Goal: Task Accomplishment & Management: Use online tool/utility

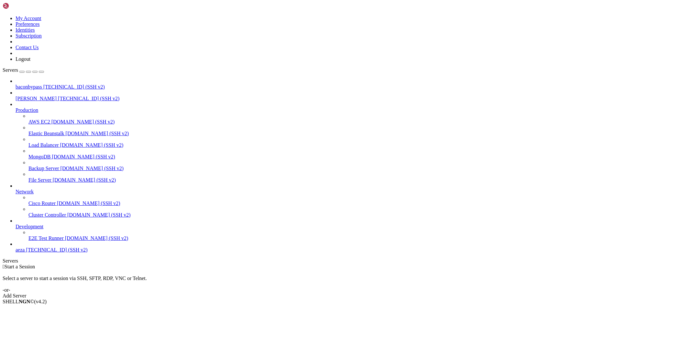
click at [32, 84] on span "baconbypass" at bounding box center [29, 86] width 27 height 5
click at [99, 269] on link "baconbypass " at bounding box center [351, 275] width 671 height 12
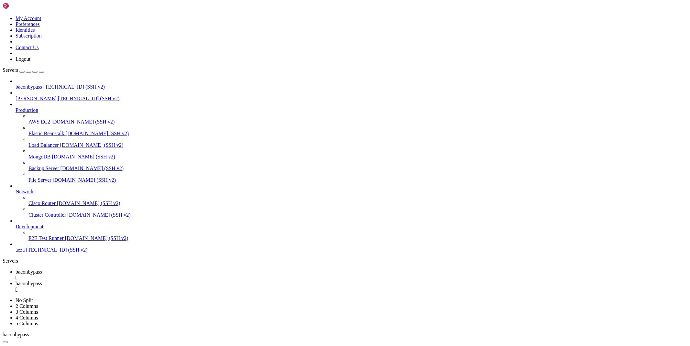
click at [42, 281] on span "baconbypass" at bounding box center [29, 283] width 27 height 5
type input "/root/ryx"
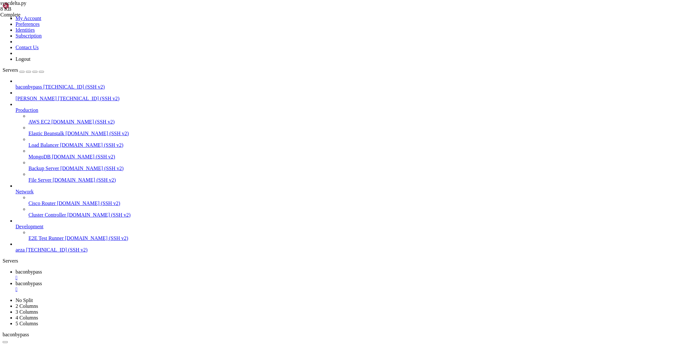
click at [107, 269] on link "baconbypass " at bounding box center [351, 275] width 671 height 12
drag, startPoint x: 60, startPoint y: 697, endPoint x: 6, endPoint y: 686, distance: 55.8
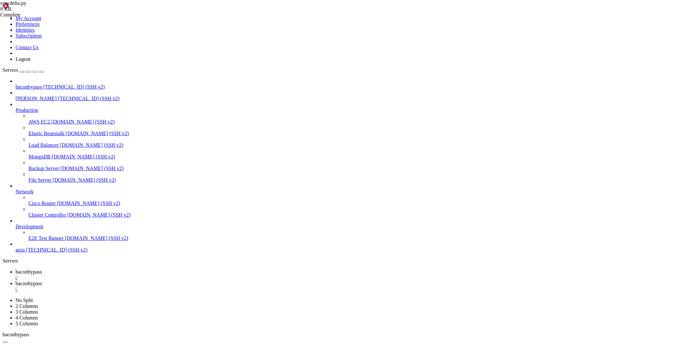
click at [157, 281] on link "baconbypass " at bounding box center [351, 287] width 671 height 12
click at [42, 269] on span "baconbypass" at bounding box center [29, 271] width 27 height 5
click at [148, 281] on link "baconbypass " at bounding box center [351, 287] width 671 height 12
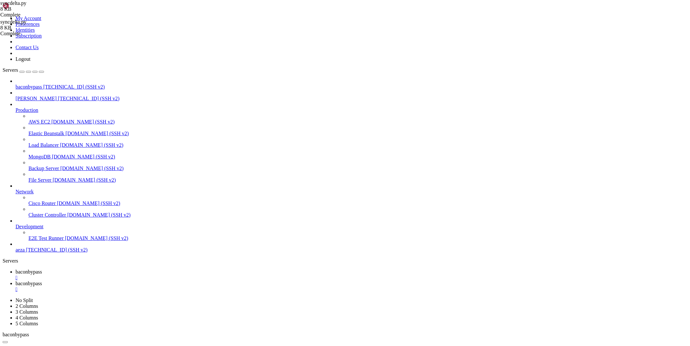
paste textarea
type textarea "print(delta(input('url - ')))"
drag, startPoint x: 108, startPoint y: 11, endPoint x: 57, endPoint y: 13, distance: 51.1
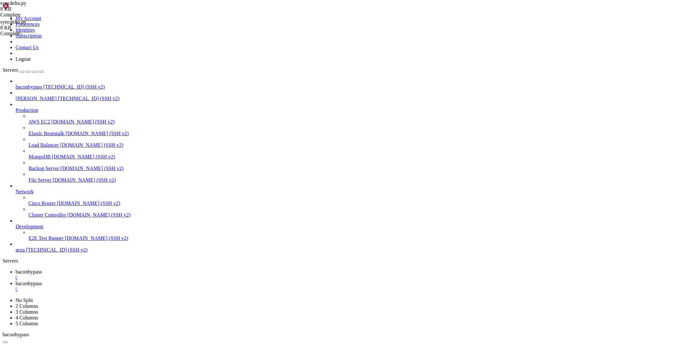
click at [108, 269] on link "baconbypass " at bounding box center [351, 275] width 671 height 12
click at [42, 281] on span "baconbypass" at bounding box center [29, 283] width 27 height 5
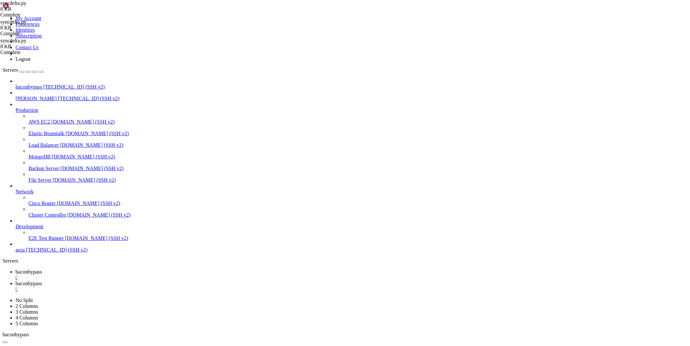
paste textarea
type textarea "print(delta(input('url - ')))"
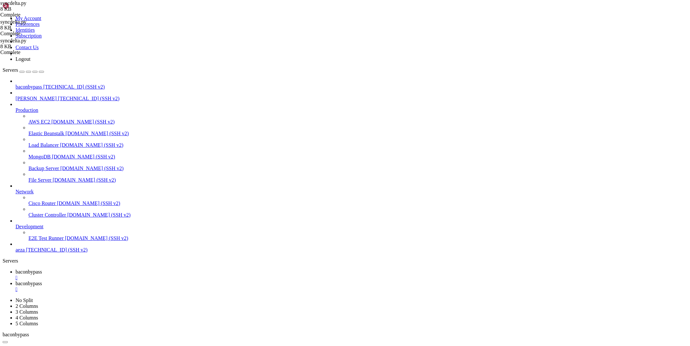
click at [92, 269] on link "baconbypass " at bounding box center [351, 275] width 671 height 12
drag, startPoint x: 154, startPoint y: 691, endPoint x: 5, endPoint y: 663, distance: 151.6
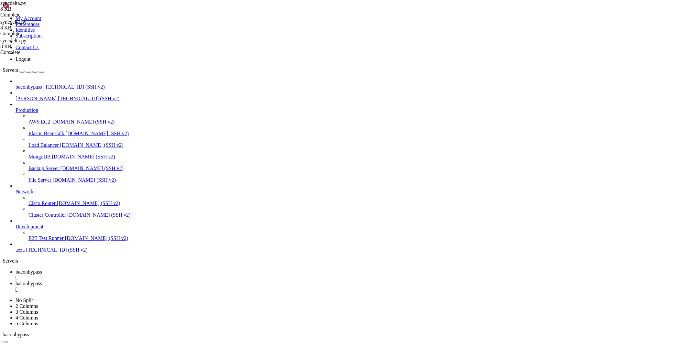
click at [42, 281] on span "baconbypass" at bounding box center [29, 283] width 27 height 5
type textarea "print(delta(input('url - ')))"
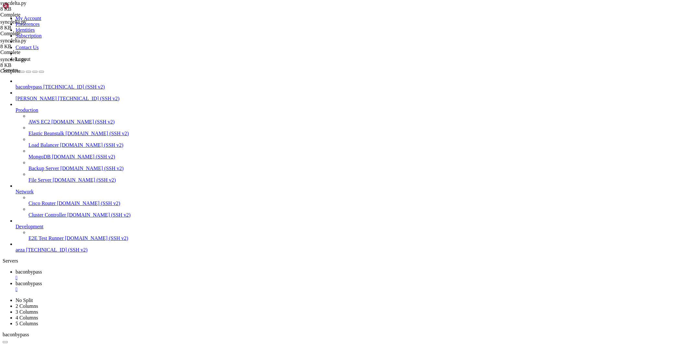
click at [42, 269] on span "baconbypass" at bounding box center [29, 271] width 27 height 5
click at [149, 281] on link "baconbypass " at bounding box center [351, 287] width 671 height 12
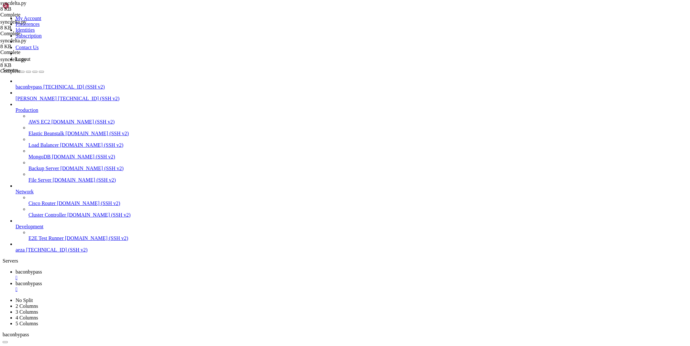
type textarea "print(delta(input('url - ')))"
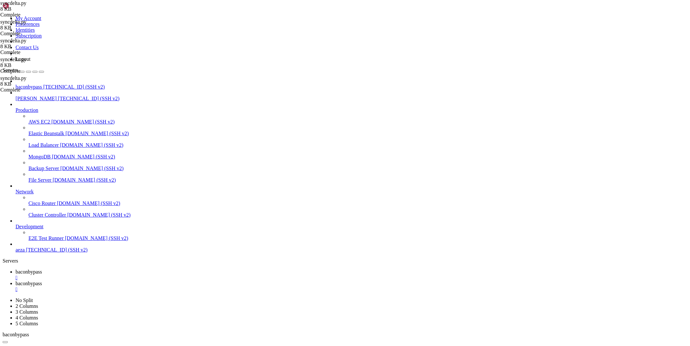
click at [42, 269] on span "baconbypass" at bounding box center [29, 271] width 27 height 5
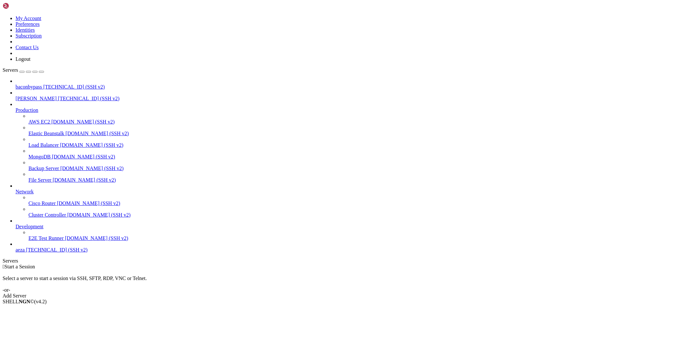
click at [43, 84] on span "[TECHNICAL_ID] (SSH v2)" at bounding box center [73, 86] width 61 height 5
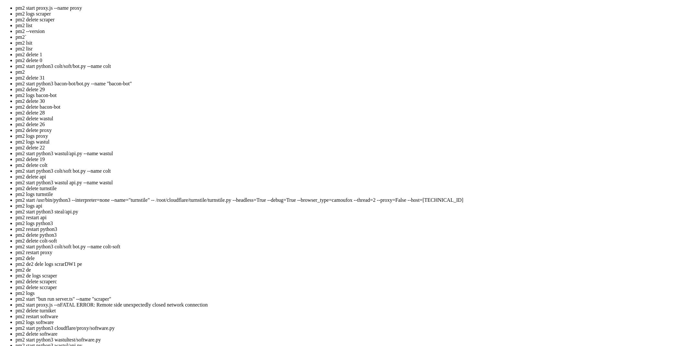
scroll to position [9, 0]
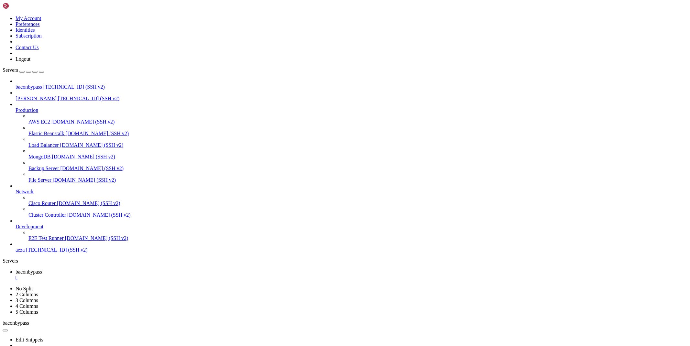
type input "/root"
click at [176, 286] on div "" at bounding box center [351, 289] width 671 height 6
click at [125, 275] on div "" at bounding box center [351, 278] width 671 height 6
click at [25, 252] on span "aeza" at bounding box center [20, 249] width 9 height 5
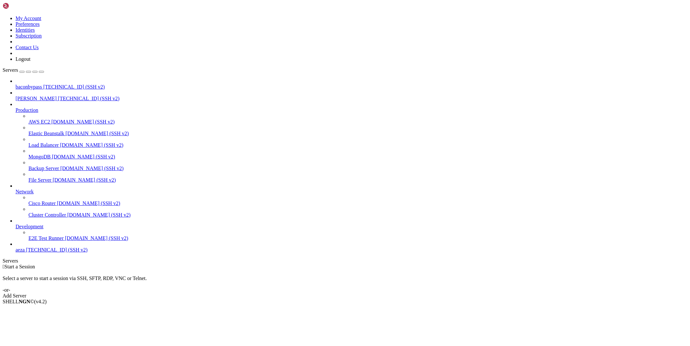
click at [25, 252] on span "aeza" at bounding box center [20, 249] width 9 height 5
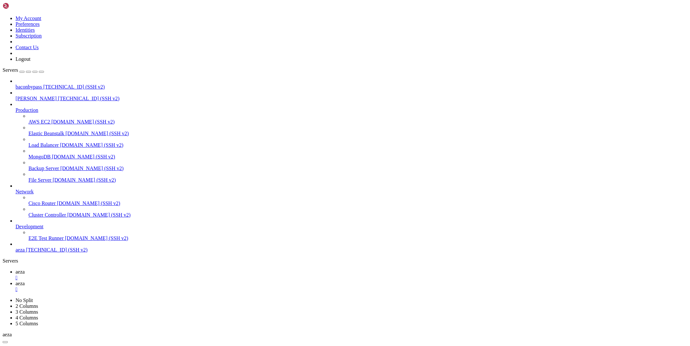
type input "/root/bacon-bot"
type textarea "bot.infinity_polling()"
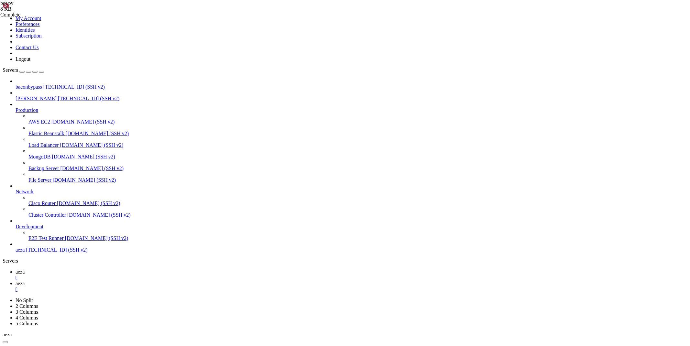
scroll to position [146, 0]
click at [94, 269] on link "aeza " at bounding box center [351, 275] width 671 height 12
click at [25, 281] on span "aeza" at bounding box center [20, 283] width 9 height 5
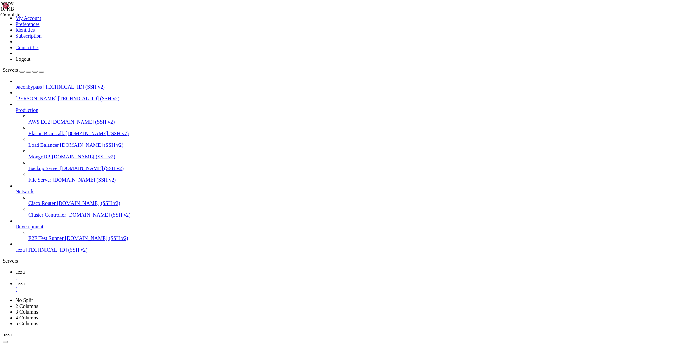
click at [25, 269] on span "aeza" at bounding box center [20, 271] width 9 height 5
click at [124, 281] on link "aeza " at bounding box center [351, 287] width 671 height 12
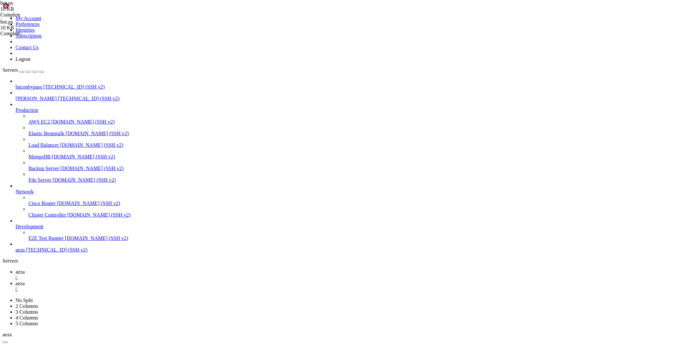
scroll to position [0, 4]
type textarea "users = '/root/bacon-bot/database/users.json'"
click at [94, 269] on link "aeza " at bounding box center [351, 275] width 671 height 12
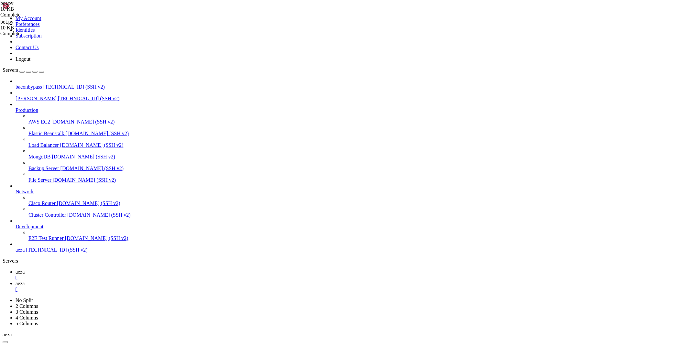
click at [25, 281] on span "aeza" at bounding box center [20, 283] width 9 height 5
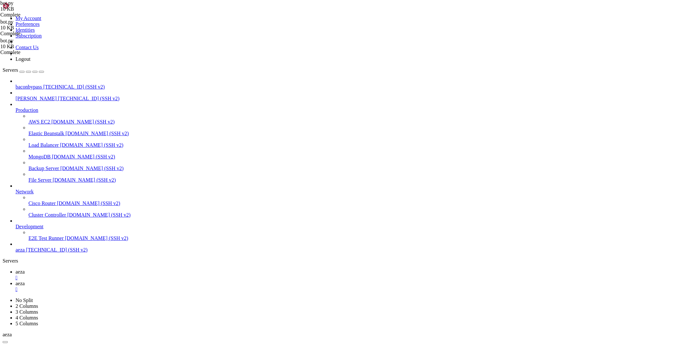
type textarea "bot.reply_to(message, '<b>Статус / Status\n\nDelta X - 🟢\nCodex - 🟢\nRelzHub - …"
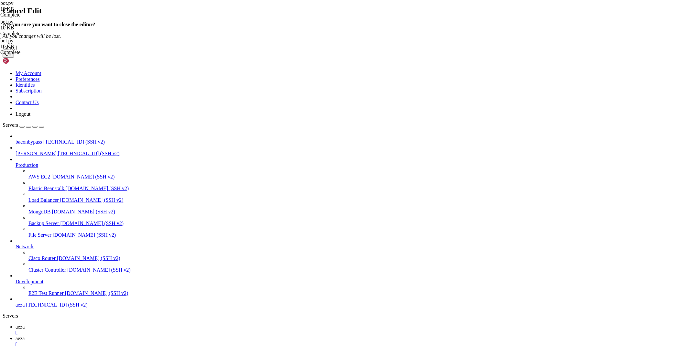
click at [14, 58] on button "OK" at bounding box center [8, 54] width 11 height 7
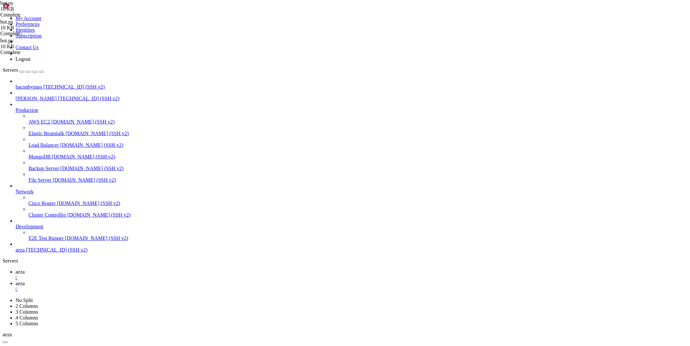
type textarea "import telebot, requests, json, time"
click at [16, 269] on icon at bounding box center [16, 271] width 0 height 5
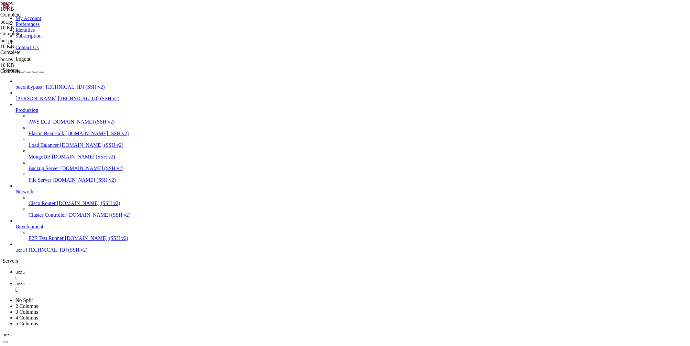
click at [119, 281] on link "aeza " at bounding box center [351, 287] width 671 height 12
type textarea "bot.infinity_polling()"
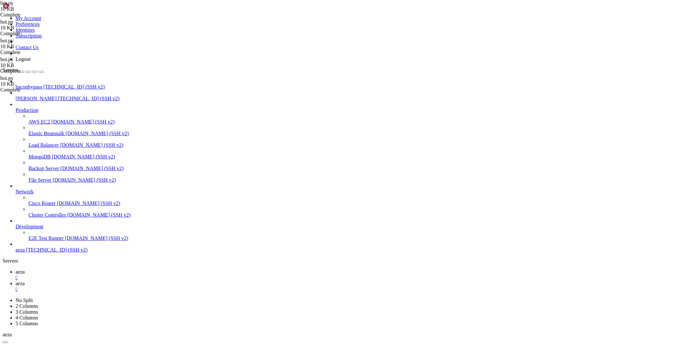
scroll to position [0, 0]
type textarea "users = '/root/bacon-bot/database/users.json'"
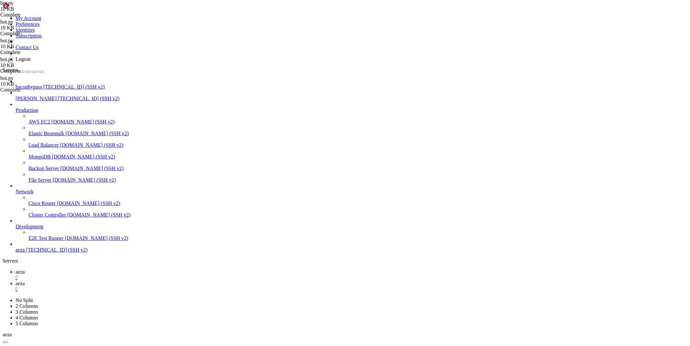
click at [25, 269] on span "aeza" at bounding box center [20, 271] width 9 height 5
click at [25, 281] on span "aeza" at bounding box center [20, 283] width 9 height 5
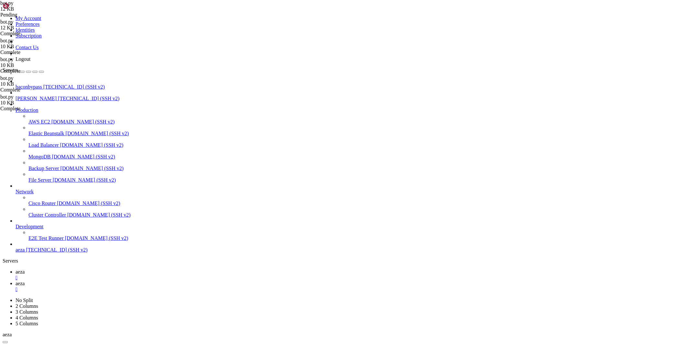
paste textarea
type textarea "bot.infinity_polling()"
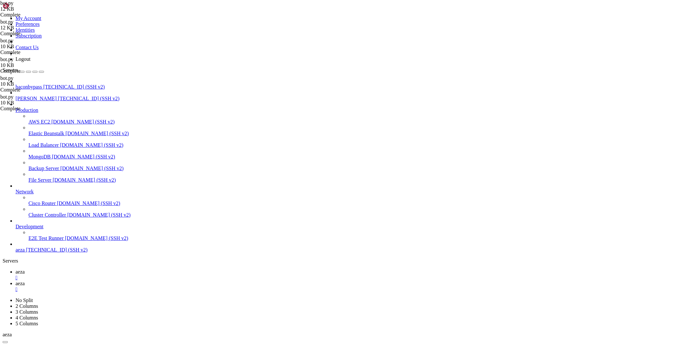
type textarea "users = '/root/bacon-bot/database/users.json'"
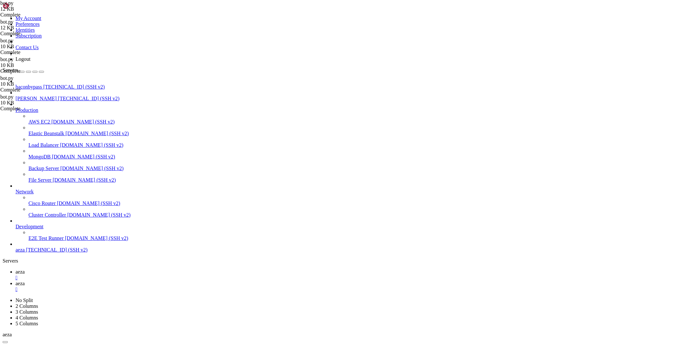
click at [25, 269] on span "aeza" at bounding box center [20, 271] width 9 height 5
click at [25, 281] on span "aeza" at bounding box center [20, 283] width 9 height 5
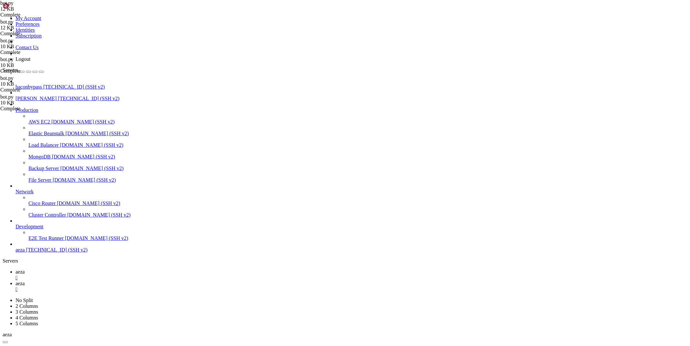
type input "/root/land"
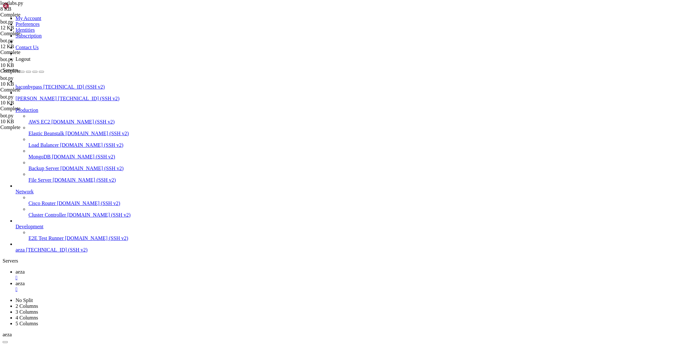
type textarea "print(delta(input('url - ')))"
click at [90, 269] on link "aeza " at bounding box center [351, 275] width 671 height 12
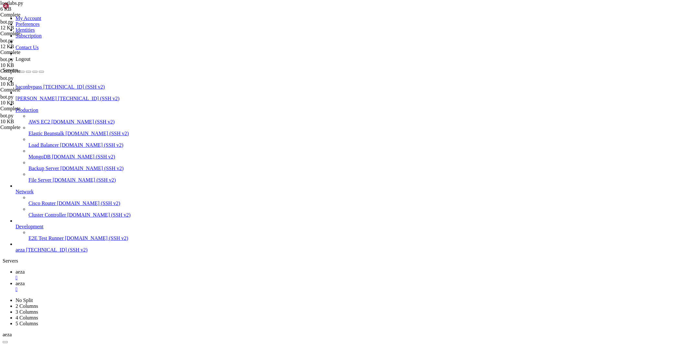
scroll to position [1000, 0]
click at [25, 281] on span "aeza" at bounding box center [20, 283] width 9 height 5
drag, startPoint x: 129, startPoint y: 58, endPoint x: 88, endPoint y: 58, distance: 40.4
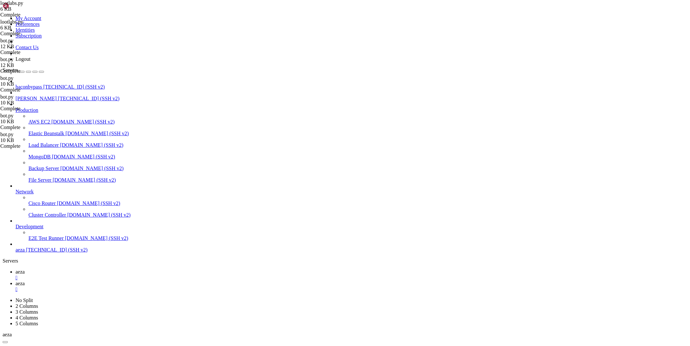
drag, startPoint x: 121, startPoint y: 58, endPoint x: 78, endPoint y: 58, distance: 42.7
drag, startPoint x: 143, startPoint y: 62, endPoint x: 243, endPoint y: 63, distance: 100.2
drag, startPoint x: 122, startPoint y: 58, endPoint x: 85, endPoint y: 58, distance: 36.2
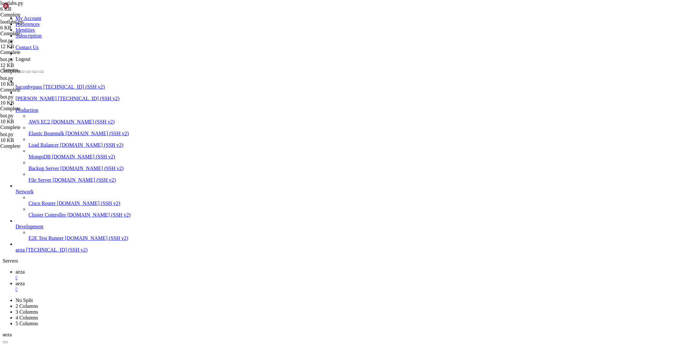
type textarea "try:"
drag, startPoint x: 166, startPoint y: 76, endPoint x: 64, endPoint y: 75, distance: 102.5
type textarea "except: return False"
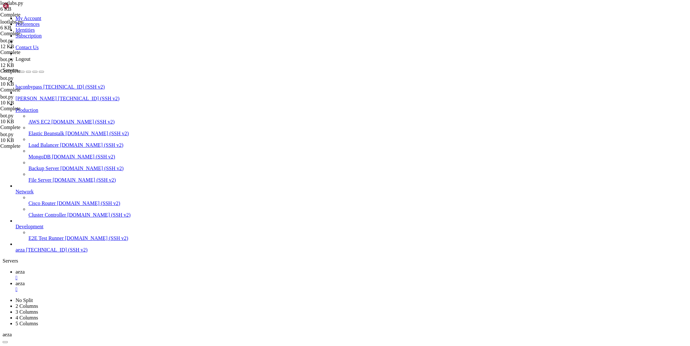
click at [25, 269] on span "aeza" at bounding box center [20, 271] width 9 height 5
click at [125, 281] on link "aeza " at bounding box center [351, 287] width 671 height 12
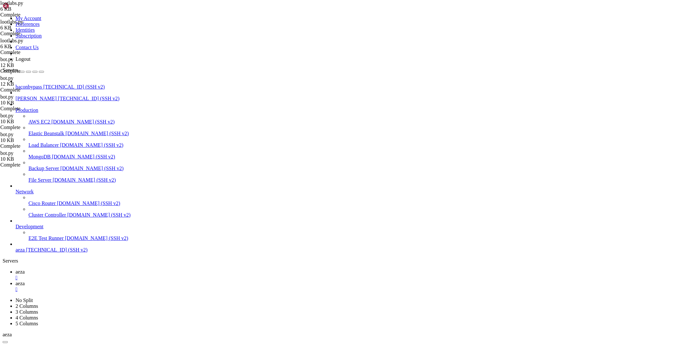
drag, startPoint x: 144, startPoint y: 62, endPoint x: 244, endPoint y: 62, distance: 100.2
type textarea "r=session.get(f'https://{domain}/api/session/status?ticket={payload}',headers=h…"
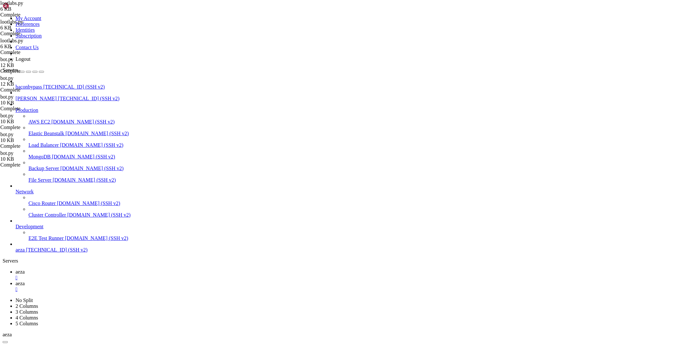
scroll to position [0, 2]
type textarea "print"
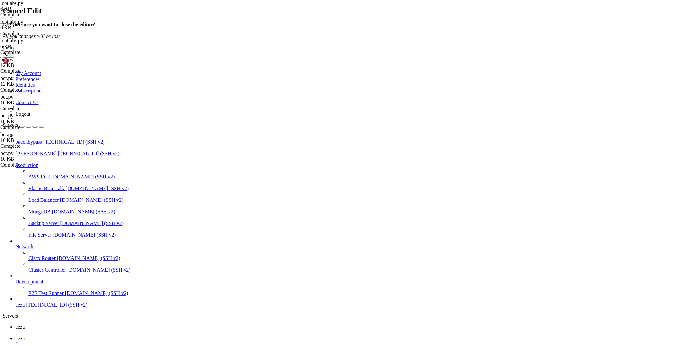
click at [14, 58] on button "OK" at bounding box center [8, 54] width 11 height 7
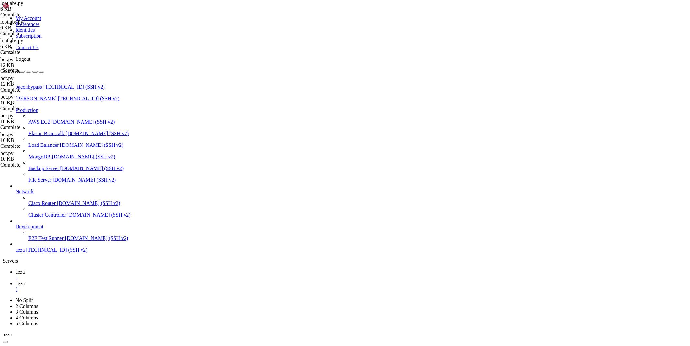
type textarea "import requests,json,random,time,binascii,urllib.parse,re"
click at [25, 269] on span "aeza" at bounding box center [20, 271] width 9 height 5
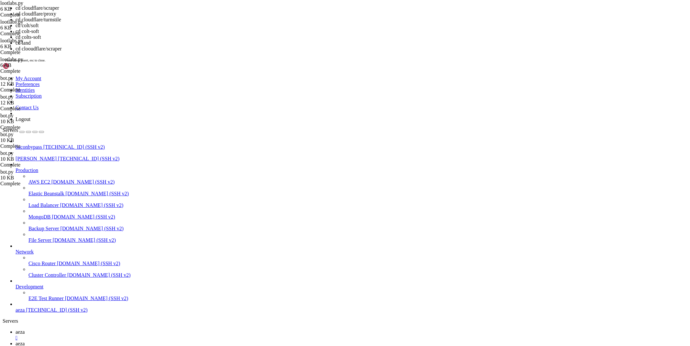
scroll to position [1429, 0]
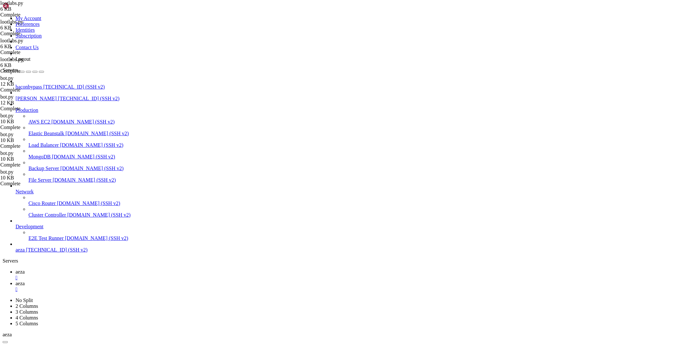
click at [109, 275] on div "" at bounding box center [351, 278] width 671 height 6
click at [108, 275] on div "" at bounding box center [351, 278] width 671 height 6
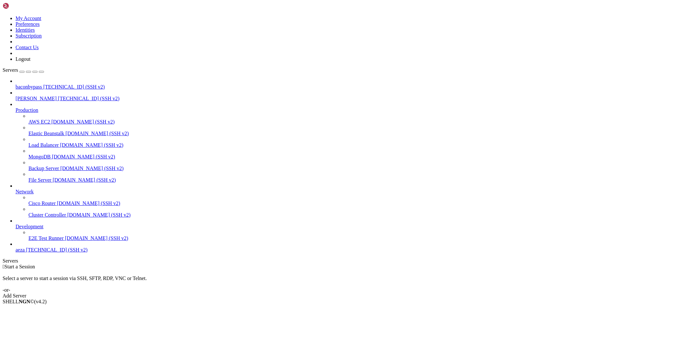
click at [36, 84] on span "baconbypass" at bounding box center [29, 86] width 27 height 5
